Goal: Complete application form: Complete application form

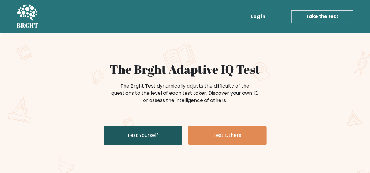
click at [136, 140] on link "Test Yourself" at bounding box center [143, 135] width 78 height 19
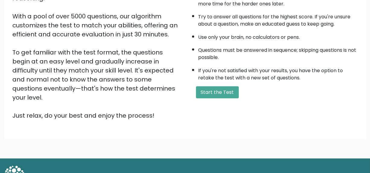
scroll to position [102, 0]
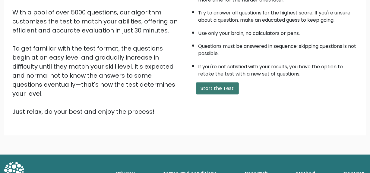
click at [210, 83] on button "Start the Test" at bounding box center [217, 89] width 43 height 12
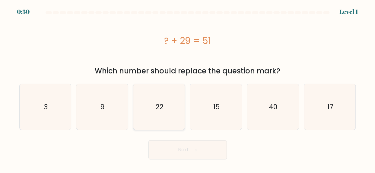
click at [167, 116] on icon "22" at bounding box center [159, 107] width 46 height 46
click at [187, 88] on input "c. 22" at bounding box center [187, 88] width 0 height 2
radio input "true"
click at [185, 154] on button "Next" at bounding box center [187, 149] width 78 height 19
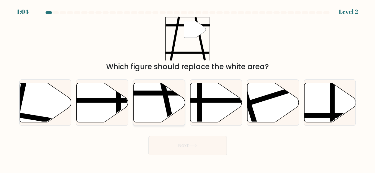
click at [159, 106] on icon at bounding box center [160, 102] width 52 height 39
click at [187, 88] on input "c." at bounding box center [187, 88] width 0 height 2
radio input "true"
click at [161, 151] on button "Next" at bounding box center [187, 145] width 78 height 19
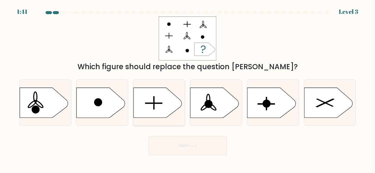
click at [165, 108] on icon at bounding box center [157, 103] width 48 height 30
click at [187, 88] on input "c." at bounding box center [187, 88] width 0 height 2
radio input "true"
click at [171, 148] on button "Next" at bounding box center [187, 145] width 78 height 19
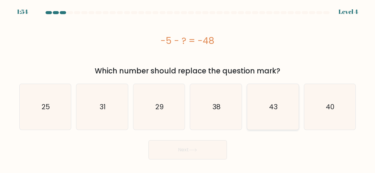
click at [261, 123] on icon "43" at bounding box center [273, 107] width 46 height 46
click at [188, 88] on input "e. 43" at bounding box center [187, 88] width 0 height 2
radio input "true"
click at [215, 156] on button "Next" at bounding box center [187, 149] width 78 height 19
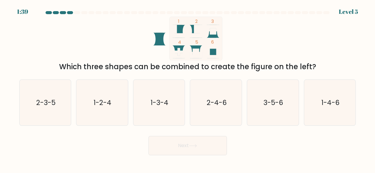
click at [181, 47] on icon at bounding box center [180, 52] width 10 height 13
click at [213, 53] on icon at bounding box center [214, 52] width 10 height 13
click at [272, 115] on icon "3-5-6" at bounding box center [273, 103] width 46 height 46
click at [188, 88] on input "e. 3-5-6" at bounding box center [187, 88] width 0 height 2
radio input "true"
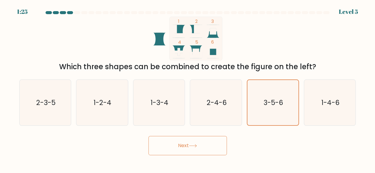
click at [212, 148] on button "Next" at bounding box center [187, 145] width 78 height 19
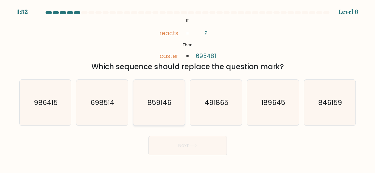
click at [170, 114] on icon "859146" at bounding box center [159, 103] width 46 height 46
click at [187, 88] on input "c. 859146" at bounding box center [187, 88] width 0 height 2
radio input "true"
click at [189, 144] on button "Next" at bounding box center [187, 145] width 78 height 19
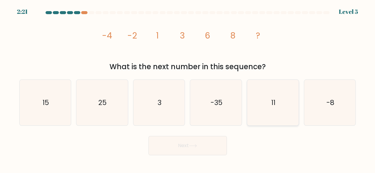
click at [263, 103] on icon "11" at bounding box center [273, 103] width 46 height 46
click at [188, 88] on input "e. 11" at bounding box center [187, 88] width 0 height 2
radio input "true"
click at [204, 142] on button "Next" at bounding box center [187, 145] width 78 height 19
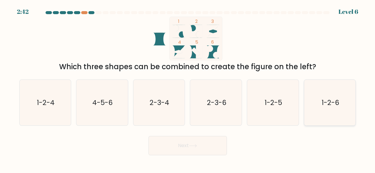
click at [322, 116] on icon "1-2-6" at bounding box center [329, 103] width 46 height 46
click at [188, 88] on input "f. 1-2-6" at bounding box center [187, 88] width 0 height 2
radio input "true"
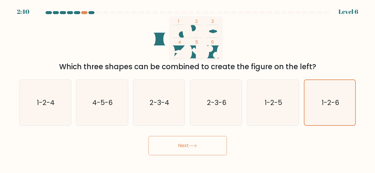
click at [200, 139] on button "Next" at bounding box center [187, 145] width 78 height 19
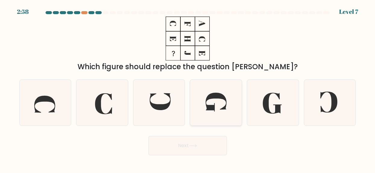
click at [211, 107] on icon at bounding box center [215, 102] width 21 height 19
click at [188, 88] on input "d." at bounding box center [187, 88] width 0 height 2
radio input "true"
click at [176, 146] on button "Next" at bounding box center [187, 145] width 78 height 19
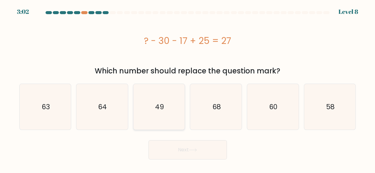
click at [152, 90] on icon "49" at bounding box center [159, 107] width 46 height 46
click at [187, 88] on input "c. 49" at bounding box center [187, 88] width 0 height 2
radio input "true"
click at [175, 150] on button "Next" at bounding box center [187, 149] width 78 height 19
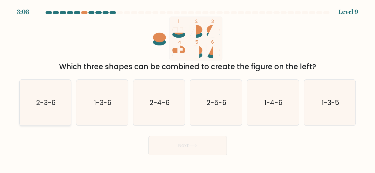
click at [45, 106] on text "2-3-6" at bounding box center [45, 103] width 19 height 10
click at [187, 88] on input "a. 2-3-6" at bounding box center [187, 88] width 0 height 2
radio input "true"
click at [165, 149] on button "Next" at bounding box center [187, 145] width 78 height 19
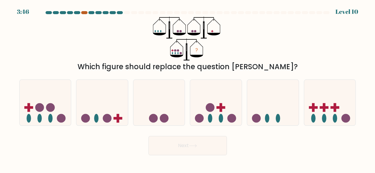
click at [84, 12] on div at bounding box center [84, 12] width 6 height 3
click at [96, 103] on icon at bounding box center [102, 103] width 52 height 42
click at [187, 88] on input "b." at bounding box center [187, 88] width 0 height 2
radio input "true"
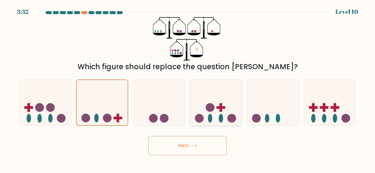
click at [224, 104] on icon at bounding box center [216, 103] width 52 height 42
click at [188, 88] on input "d." at bounding box center [187, 88] width 0 height 2
radio input "true"
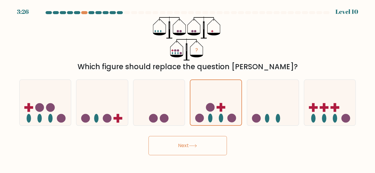
click at [179, 151] on button "Next" at bounding box center [187, 145] width 78 height 19
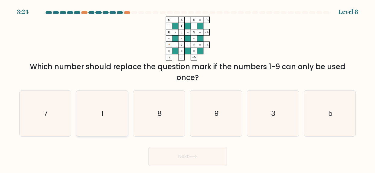
click at [112, 100] on icon "1" at bounding box center [102, 114] width 46 height 46
click at [187, 88] on input "b. 1" at bounding box center [187, 88] width 0 height 2
radio input "true"
click at [156, 157] on button "Next" at bounding box center [187, 156] width 78 height 19
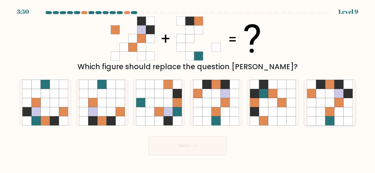
click at [330, 100] on icon at bounding box center [329, 102] width 9 height 9
click at [188, 88] on input "f." at bounding box center [187, 88] width 0 height 2
radio input "true"
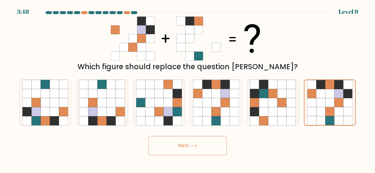
click at [190, 144] on button "Next" at bounding box center [187, 145] width 78 height 19
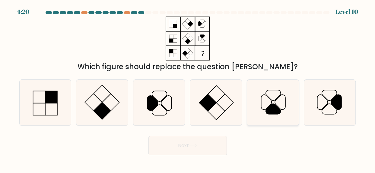
click at [275, 104] on icon at bounding box center [280, 102] width 11 height 15
click at [188, 88] on input "e." at bounding box center [187, 88] width 0 height 2
radio input "true"
click at [200, 143] on button "Next" at bounding box center [187, 145] width 78 height 19
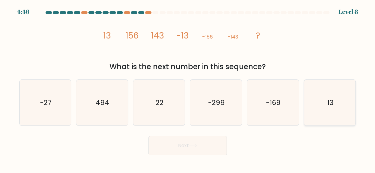
click at [340, 102] on icon "13" at bounding box center [329, 103] width 46 height 46
click at [188, 88] on input "f. 13" at bounding box center [187, 88] width 0 height 2
radio input "true"
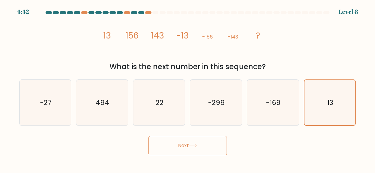
click at [181, 141] on button "Next" at bounding box center [187, 145] width 78 height 19
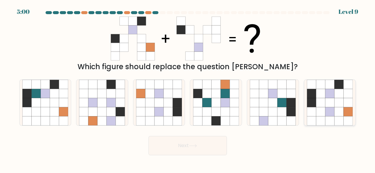
click at [326, 101] on icon at bounding box center [329, 102] width 9 height 9
click at [188, 88] on input "f." at bounding box center [187, 88] width 0 height 2
radio input "true"
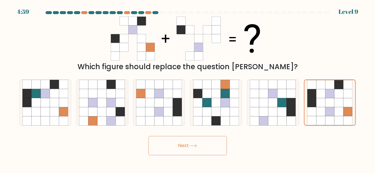
click at [190, 145] on icon at bounding box center [193, 145] width 8 height 3
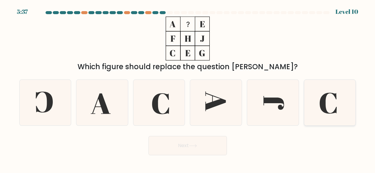
click at [324, 107] on icon at bounding box center [327, 103] width 17 height 21
click at [188, 88] on input "f." at bounding box center [187, 88] width 0 height 2
radio input "true"
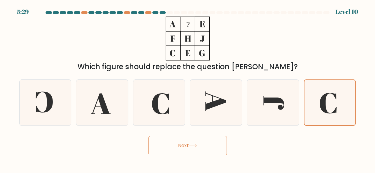
click at [196, 148] on button "Next" at bounding box center [187, 145] width 78 height 19
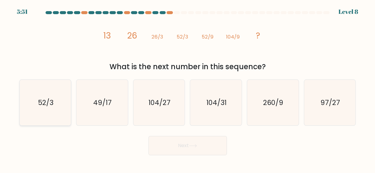
click at [31, 106] on icon "52/3" at bounding box center [45, 103] width 46 height 46
click at [187, 88] on input "a. 52/3" at bounding box center [187, 88] width 0 height 2
radio input "true"
click at [185, 141] on button "Next" at bounding box center [187, 145] width 78 height 19
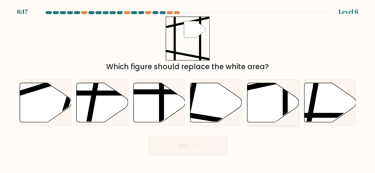
click at [275, 97] on icon at bounding box center [273, 102] width 52 height 39
click at [188, 88] on input "e." at bounding box center [187, 88] width 0 height 2
radio input "true"
click at [215, 146] on button "Next" at bounding box center [187, 145] width 78 height 19
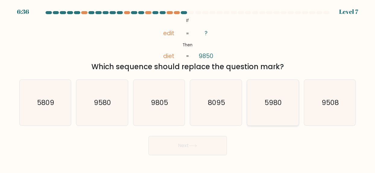
click at [287, 104] on icon "5980" at bounding box center [273, 103] width 46 height 46
click at [188, 88] on input "e. 5980" at bounding box center [187, 88] width 0 height 2
radio input "true"
click at [206, 149] on button "Next" at bounding box center [187, 145] width 78 height 19
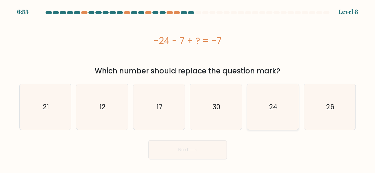
click at [267, 99] on icon "24" at bounding box center [273, 107] width 46 height 46
click at [188, 88] on input "e. 24" at bounding box center [187, 88] width 0 height 2
radio input "true"
click at [180, 145] on button "Next" at bounding box center [187, 149] width 78 height 19
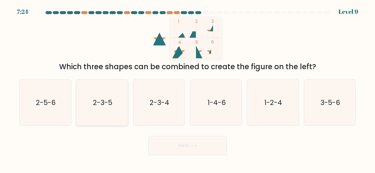
click at [103, 105] on text "2-3-5" at bounding box center [102, 103] width 19 height 10
click at [187, 88] on input "b. 2-3-5" at bounding box center [187, 88] width 0 height 2
radio input "true"
click at [165, 145] on button "Next" at bounding box center [187, 145] width 78 height 19
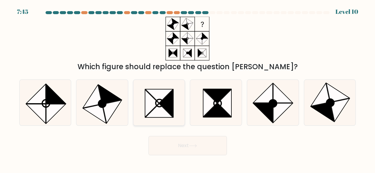
click at [165, 108] on icon at bounding box center [166, 103] width 14 height 27
click at [187, 88] on input "c." at bounding box center [187, 88] width 0 height 2
radio input "true"
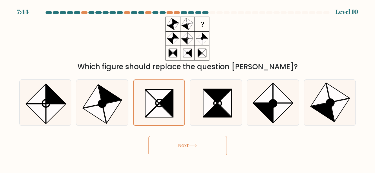
click at [170, 143] on button "Next" at bounding box center [187, 145] width 78 height 19
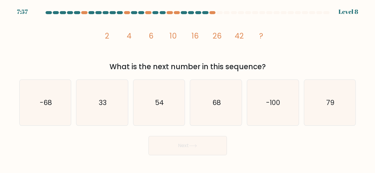
drag, startPoint x: 206, startPoint y: 93, endPoint x: 194, endPoint y: 132, distance: 40.6
click at [206, 93] on icon "68" at bounding box center [216, 103] width 46 height 46
click at [188, 88] on input "d. 68" at bounding box center [187, 88] width 0 height 2
radio input "true"
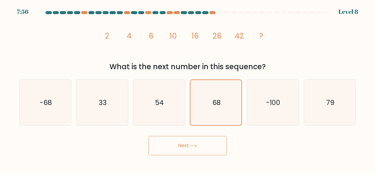
click at [193, 143] on button "Next" at bounding box center [187, 145] width 78 height 19
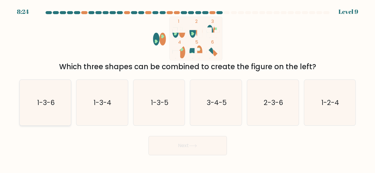
click at [30, 99] on icon "1-3-6" at bounding box center [45, 103] width 46 height 46
click at [187, 88] on input "a. 1-3-6" at bounding box center [187, 88] width 0 height 2
radio input "true"
click at [187, 148] on button "Next" at bounding box center [187, 145] width 78 height 19
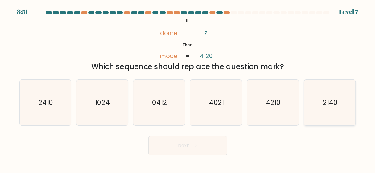
click at [337, 96] on icon "2140" at bounding box center [329, 103] width 46 height 46
click at [188, 88] on input "f. 2140" at bounding box center [187, 88] width 0 height 2
radio input "true"
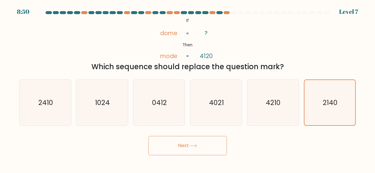
click at [159, 147] on button "Next" at bounding box center [187, 145] width 78 height 19
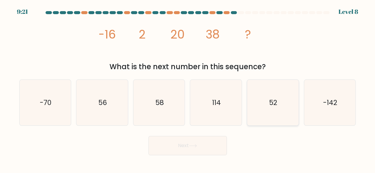
click at [286, 99] on icon "52" at bounding box center [273, 103] width 46 height 46
click at [188, 88] on input "e. 52" at bounding box center [187, 88] width 0 height 2
radio input "true"
click at [201, 149] on button "Next" at bounding box center [187, 145] width 78 height 19
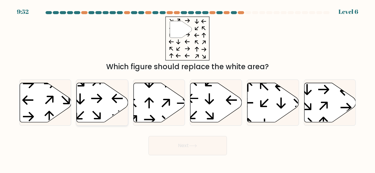
drag, startPoint x: 111, startPoint y: 103, endPoint x: 123, endPoint y: 110, distance: 13.6
click at [111, 103] on icon at bounding box center [103, 102] width 52 height 39
click at [187, 88] on input "b." at bounding box center [187, 88] width 0 height 2
radio input "true"
click at [186, 149] on button "Next" at bounding box center [187, 145] width 78 height 19
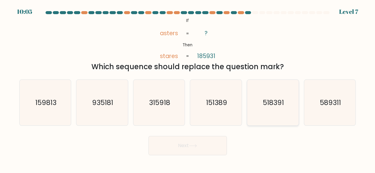
click at [263, 103] on text "518391" at bounding box center [272, 103] width 21 height 10
click at [188, 88] on input "e. 518391" at bounding box center [187, 88] width 0 height 2
radio input "true"
click at [194, 150] on button "Next" at bounding box center [187, 145] width 78 height 19
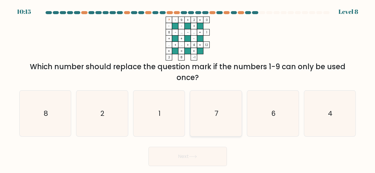
click at [214, 118] on icon "7" at bounding box center [216, 114] width 46 height 46
click at [188, 88] on input "d. 7" at bounding box center [187, 88] width 0 height 2
radio input "true"
click at [208, 160] on button "Next" at bounding box center [187, 156] width 78 height 19
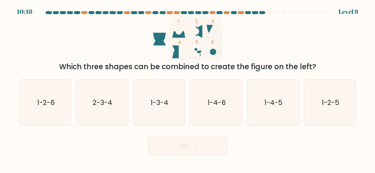
click at [179, 33] on circle at bounding box center [178, 31] width 6 height 6
click at [62, 99] on icon "1-2-6" at bounding box center [45, 103] width 46 height 46
click at [187, 88] on input "a. 1-2-6" at bounding box center [187, 88] width 0 height 2
radio input "true"
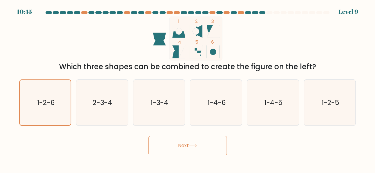
click at [169, 154] on button "Next" at bounding box center [187, 145] width 78 height 19
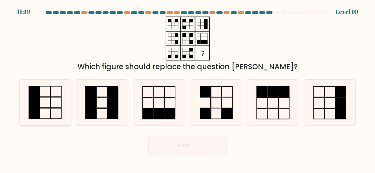
click at [42, 111] on icon at bounding box center [45, 103] width 46 height 46
click at [187, 88] on input "a." at bounding box center [187, 88] width 0 height 2
radio input "true"
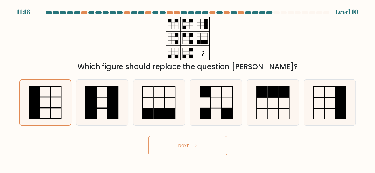
click at [212, 148] on button "Next" at bounding box center [187, 145] width 78 height 19
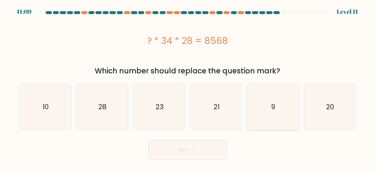
drag, startPoint x: 273, startPoint y: 104, endPoint x: 259, endPoint y: 127, distance: 26.6
click at [272, 108] on text "9" at bounding box center [273, 107] width 5 height 10
click at [188, 88] on input "e. 9" at bounding box center [187, 88] width 0 height 2
radio input "true"
click at [187, 151] on button "Next" at bounding box center [187, 149] width 78 height 19
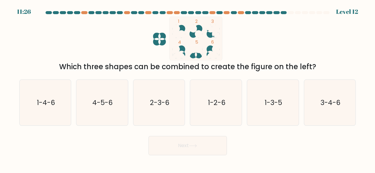
drag, startPoint x: 228, startPoint y: 105, endPoint x: 225, endPoint y: 138, distance: 33.3
click at [228, 106] on icon "1-2-6" at bounding box center [216, 103] width 46 height 46
click at [188, 88] on input "d. 1-2-6" at bounding box center [187, 88] width 0 height 2
radio input "true"
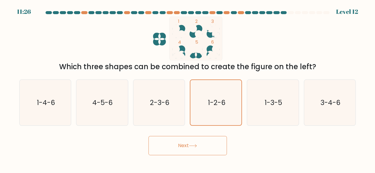
click at [214, 147] on button "Next" at bounding box center [187, 145] width 78 height 19
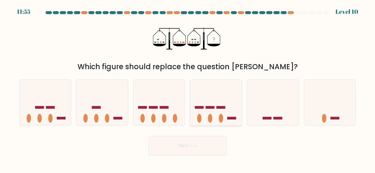
click at [218, 113] on icon at bounding box center [216, 103] width 52 height 42
click at [188, 88] on input "d." at bounding box center [187, 88] width 0 height 2
radio input "true"
click at [213, 141] on button "Next" at bounding box center [187, 145] width 78 height 19
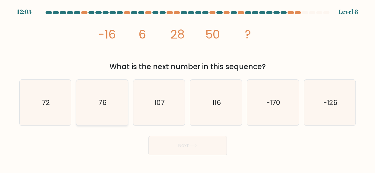
drag, startPoint x: 102, startPoint y: 104, endPoint x: 103, endPoint y: 106, distance: 3.1
click at [102, 104] on text "76" at bounding box center [102, 103] width 8 height 10
click at [187, 88] on input "b. 76" at bounding box center [187, 88] width 0 height 2
radio input "true"
click at [199, 158] on body "12:04 Level 8" at bounding box center [187, 86] width 375 height 173
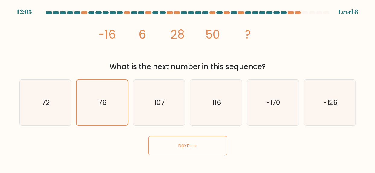
click at [201, 148] on button "Next" at bounding box center [187, 145] width 78 height 19
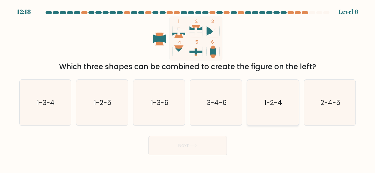
click at [276, 95] on icon "1-2-4" at bounding box center [273, 103] width 46 height 46
click at [188, 88] on input "e. 1-2-4" at bounding box center [187, 88] width 0 height 2
radio input "true"
click at [191, 150] on button "Next" at bounding box center [187, 145] width 78 height 19
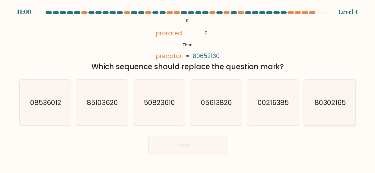
click at [329, 97] on icon "80302165" at bounding box center [329, 103] width 46 height 46
click at [188, 88] on input "f. 80302165" at bounding box center [187, 88] width 0 height 2
radio input "true"
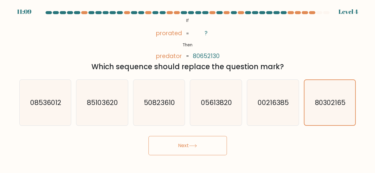
click at [208, 149] on button "Next" at bounding box center [187, 145] width 78 height 19
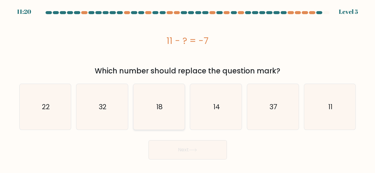
click at [179, 89] on icon "18" at bounding box center [159, 107] width 46 height 46
click at [187, 88] on input "c. 18" at bounding box center [187, 88] width 0 height 2
radio input "true"
click at [193, 151] on icon at bounding box center [193, 150] width 8 height 3
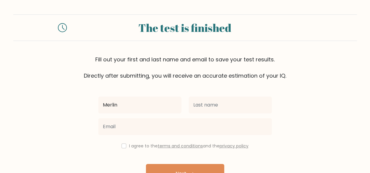
type input "Merlin"
click at [124, 144] on input "checkbox" at bounding box center [123, 146] width 5 height 5
checkbox input "true"
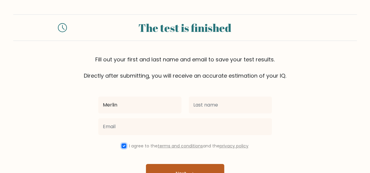
scroll to position [38, 0]
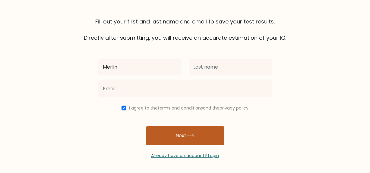
click at [194, 139] on button "Next" at bounding box center [185, 135] width 78 height 19
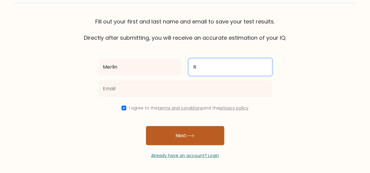
type input "R"
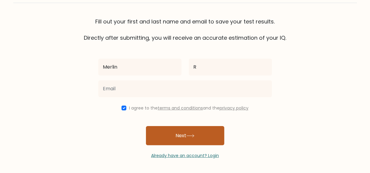
click at [186, 134] on button "Next" at bounding box center [185, 135] width 78 height 19
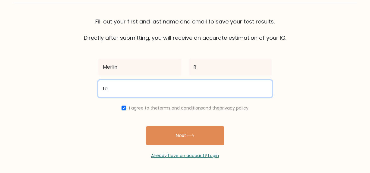
type input "fathimamerlin2612@gmail.com"
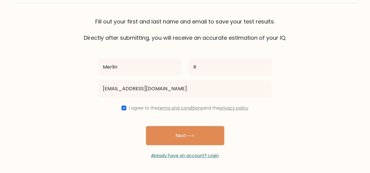
click at [173, 134] on button "Next" at bounding box center [185, 135] width 78 height 19
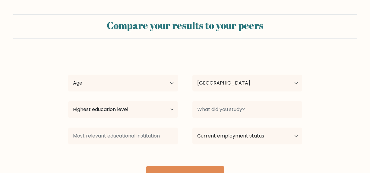
select select "IN"
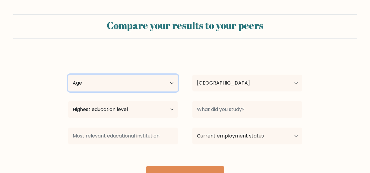
click at [157, 87] on select "Age Under [DEMOGRAPHIC_DATA] [DEMOGRAPHIC_DATA] [DEMOGRAPHIC_DATA] [DEMOGRAPHIC…" at bounding box center [123, 83] width 110 height 17
select select "min_18"
click at [68, 75] on select "Age Under [DEMOGRAPHIC_DATA] [DEMOGRAPHIC_DATA] [DEMOGRAPHIC_DATA] [DEMOGRAPHIC…" at bounding box center [123, 83] width 110 height 17
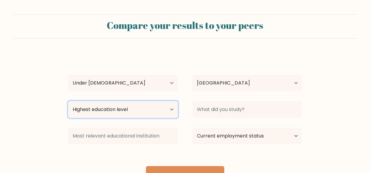
click at [135, 108] on select "Highest education level No schooling Primary Lower Secondary Upper Secondary Oc…" at bounding box center [123, 109] width 110 height 17
select select "upper_secondary"
click at [68, 101] on select "Highest education level No schooling Primary Lower Secondary Upper Secondary Oc…" at bounding box center [123, 109] width 110 height 17
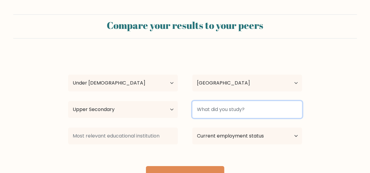
click at [225, 108] on input at bounding box center [247, 109] width 110 height 17
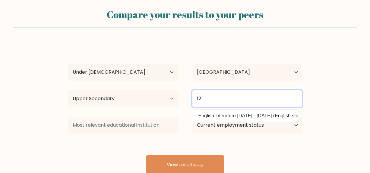
scroll to position [30, 0]
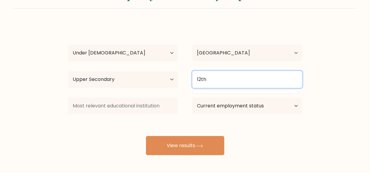
type input "12th"
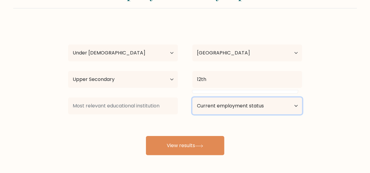
click at [225, 102] on select "Current employment status Employed Student Retired Other / prefer not to answer" at bounding box center [247, 106] width 110 height 17
select select "student"
click at [192, 98] on select "Current employment status Employed Student Retired Other / prefer not to answer" at bounding box center [247, 106] width 110 height 17
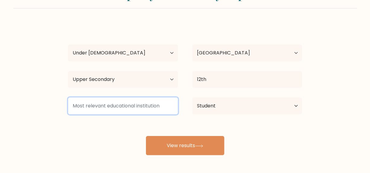
click at [151, 108] on input at bounding box center [123, 106] width 110 height 17
type input "B"
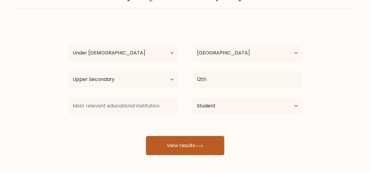
click at [168, 148] on button "View results" at bounding box center [185, 145] width 78 height 19
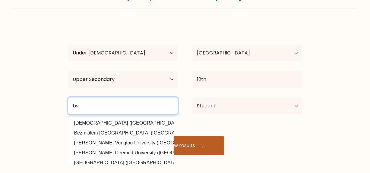
type input "bv"
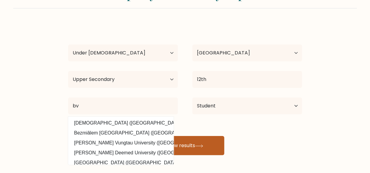
click at [189, 144] on button "View results" at bounding box center [185, 145] width 78 height 19
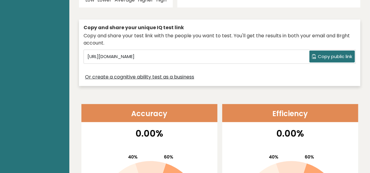
scroll to position [181, 0]
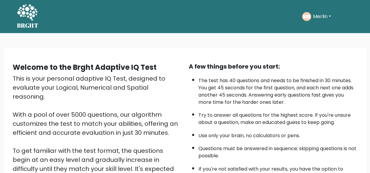
scroll to position [102, 0]
